Goal: Transaction & Acquisition: Purchase product/service

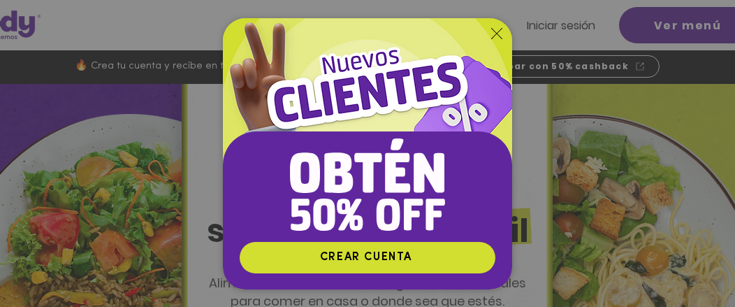
click at [496, 30] on icon "Volver al sitio" at bounding box center [496, 33] width 11 height 11
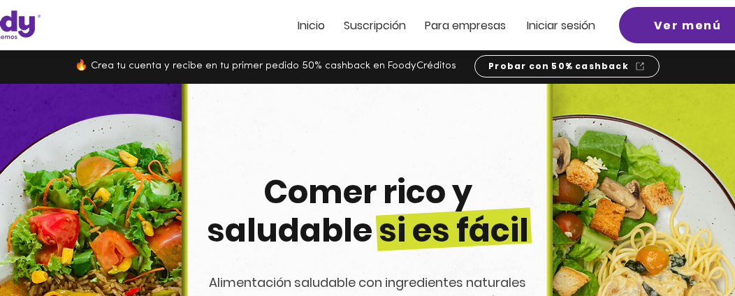
click at [307, 29] on span "Inicio" at bounding box center [310, 25] width 27 height 16
click at [311, 25] on span "Inicio" at bounding box center [310, 25] width 27 height 16
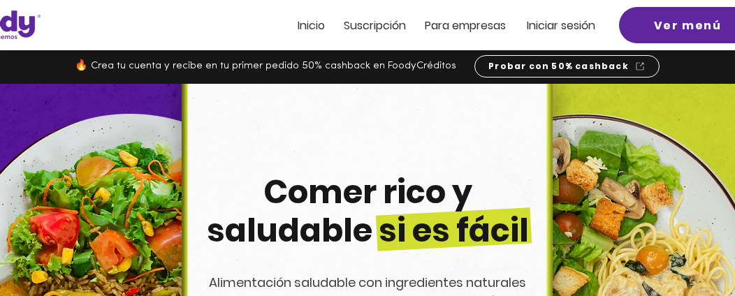
click at [307, 27] on span "Inicio" at bounding box center [310, 25] width 27 height 16
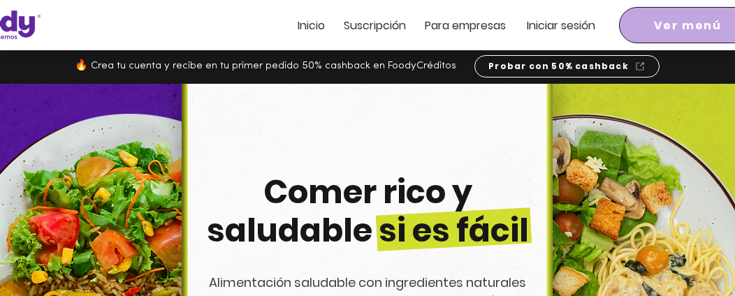
click at [686, 21] on span "Ver menú" at bounding box center [688, 25] width 68 height 17
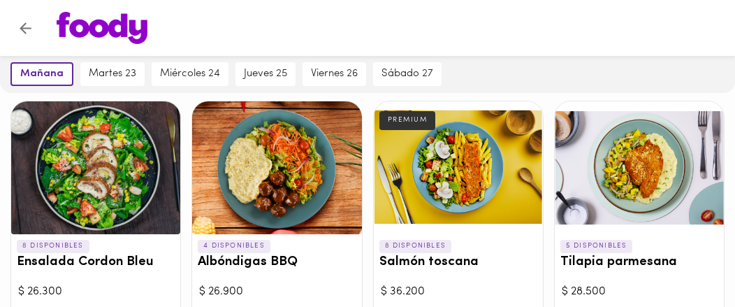
scroll to position [670, 0]
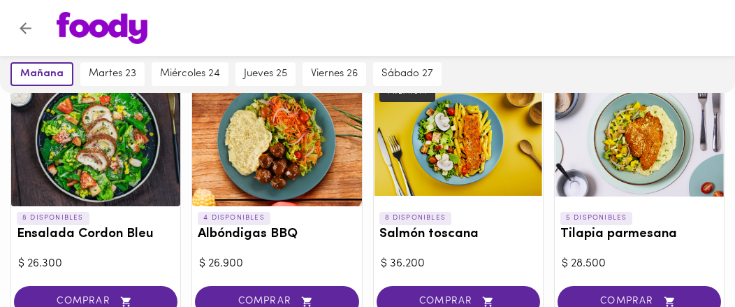
click at [731, 291] on div "6 DISPONIBLES Musaca Veggie VEGGIE NEW $ 25.200 COMPRAR 8 DISPONIBLES Ropa Viej…" at bounding box center [367, 145] width 735 height 1236
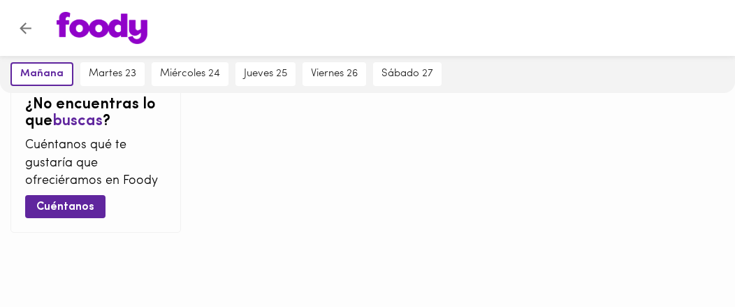
scroll to position [1194, 0]
